Goal: Check status: Check status

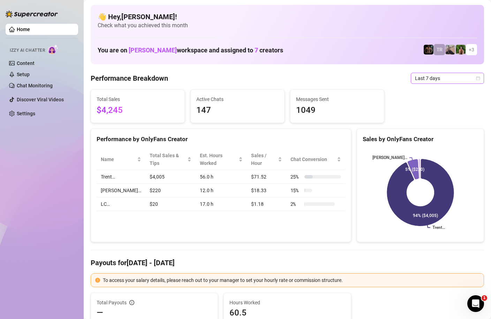
click at [479, 80] on icon "calendar" at bounding box center [478, 78] width 4 height 4
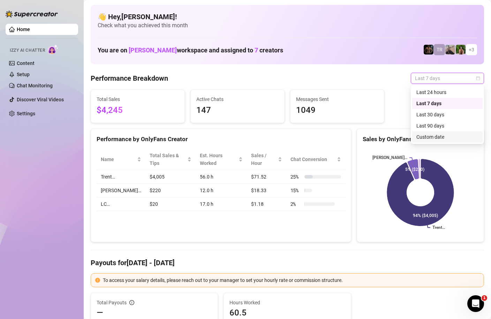
click at [430, 135] on div "Custom date" at bounding box center [448, 137] width 62 height 8
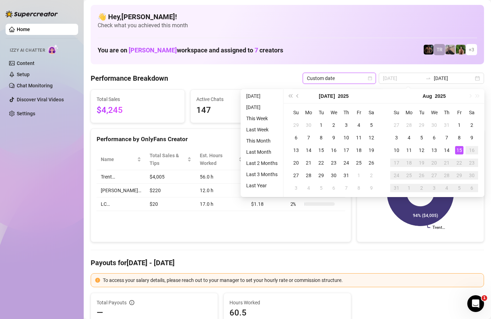
type input "[DATE]"
click at [460, 150] on div "15" at bounding box center [459, 150] width 8 height 8
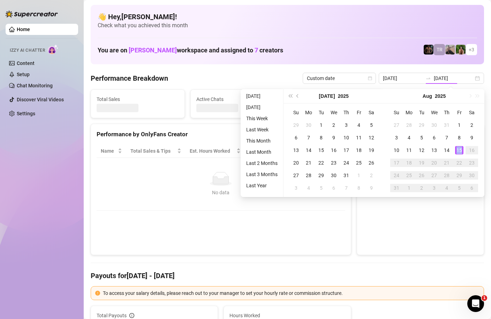
type input "[DATE]"
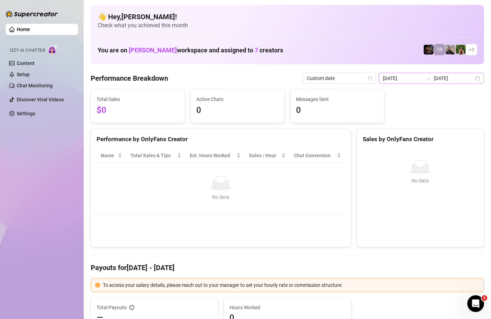
click at [476, 82] on div "[DATE] [DATE]" at bounding box center [431, 78] width 105 height 11
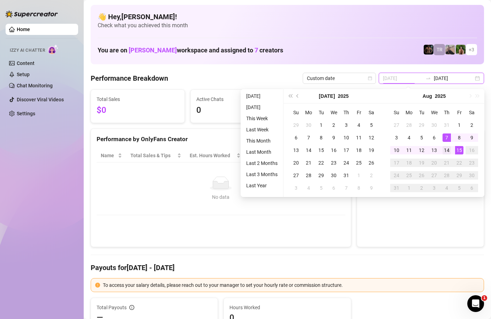
type input "[DATE]"
click at [449, 148] on div "14" at bounding box center [447, 150] width 8 height 8
type input "[DATE]"
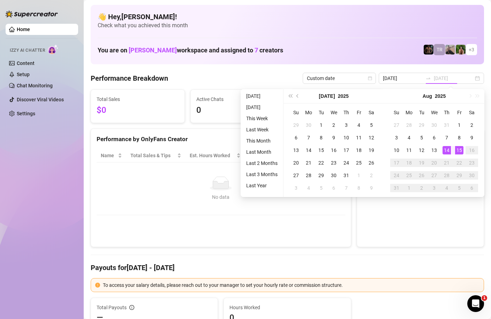
type input "[DATE]"
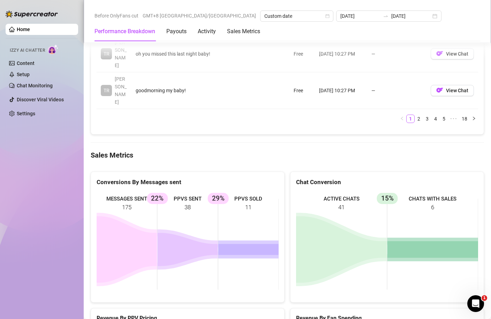
scroll to position [1071, 0]
